Goal: Ask a question

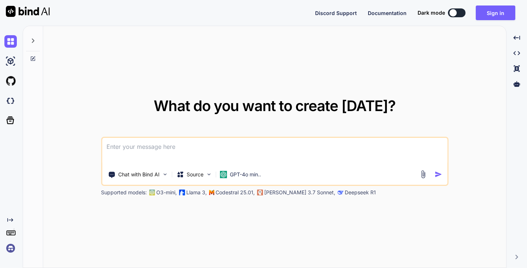
click at [33, 47] on div at bounding box center [33, 38] width 14 height 25
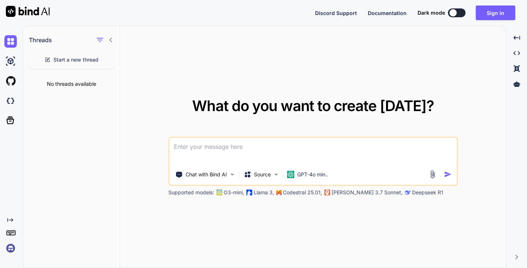
click at [113, 37] on div at bounding box center [104, 40] width 19 height 10
click at [113, 37] on icon at bounding box center [111, 40] width 6 height 6
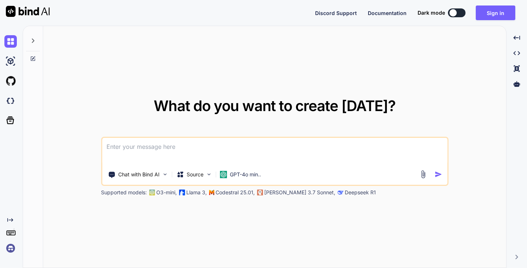
click at [184, 151] on textarea at bounding box center [274, 151] width 345 height 27
click at [10, 57] on img at bounding box center [10, 61] width 12 height 12
type textarea "x"
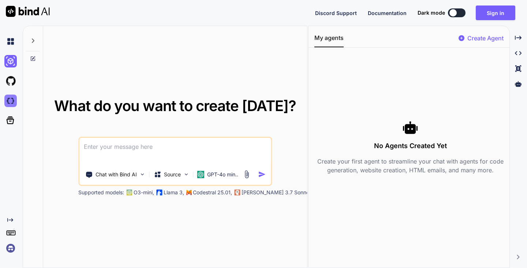
click at [12, 97] on img at bounding box center [10, 100] width 12 height 12
click at [9, 47] on img at bounding box center [10, 41] width 12 height 12
click at [7, 120] on icon at bounding box center [10, 120] width 10 height 10
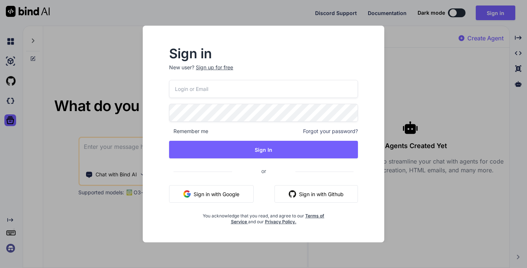
click at [130, 69] on div "Sign in New user? Sign up for free Remember me Forgot your password? Sign In or…" at bounding box center [263, 134] width 527 height 268
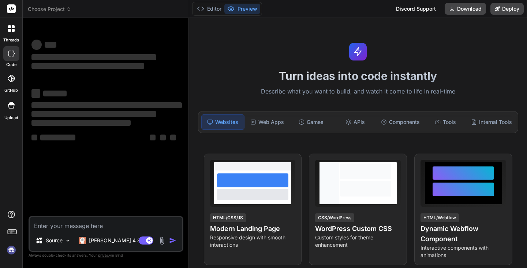
type textarea "x"
